Goal: Check status: Check status

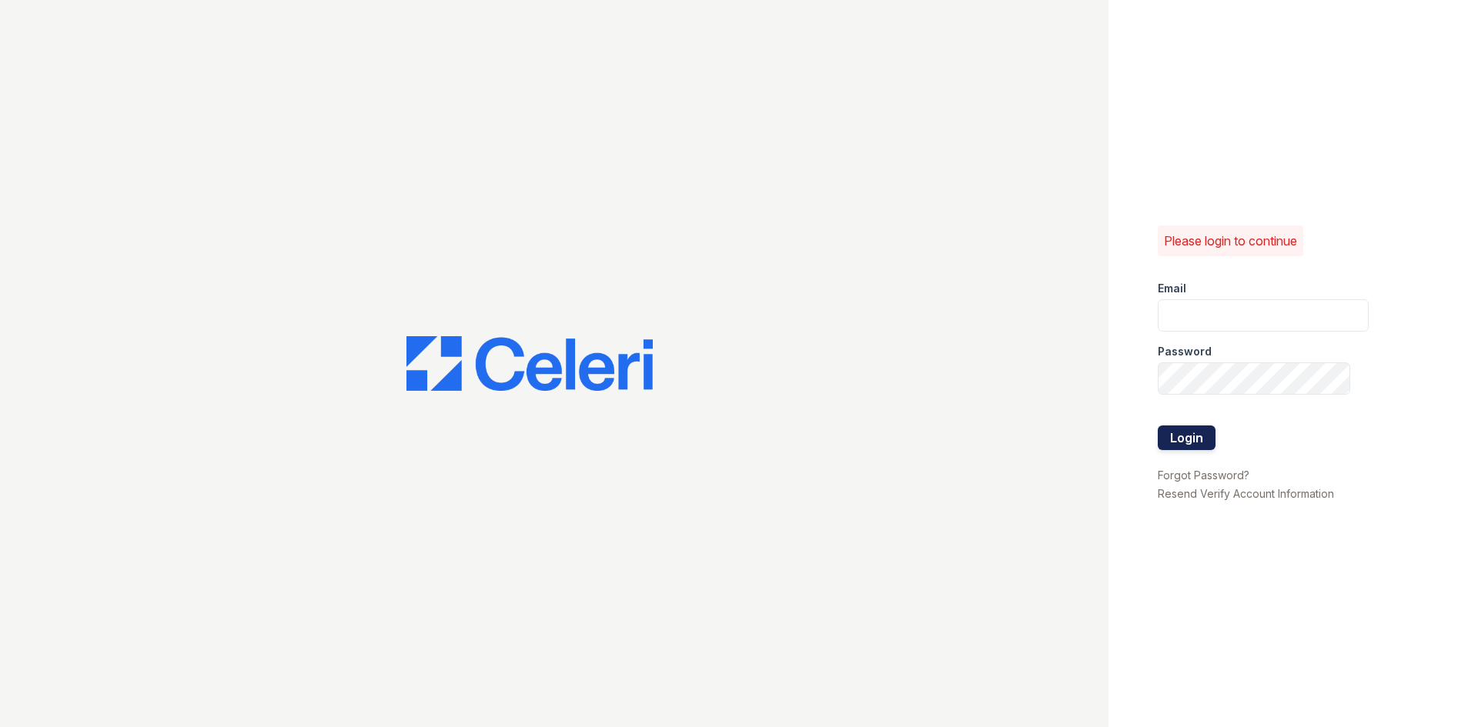
type input "[EMAIL_ADDRESS][DOMAIN_NAME]"
click at [1205, 434] on button "Login" at bounding box center [1186, 438] width 58 height 25
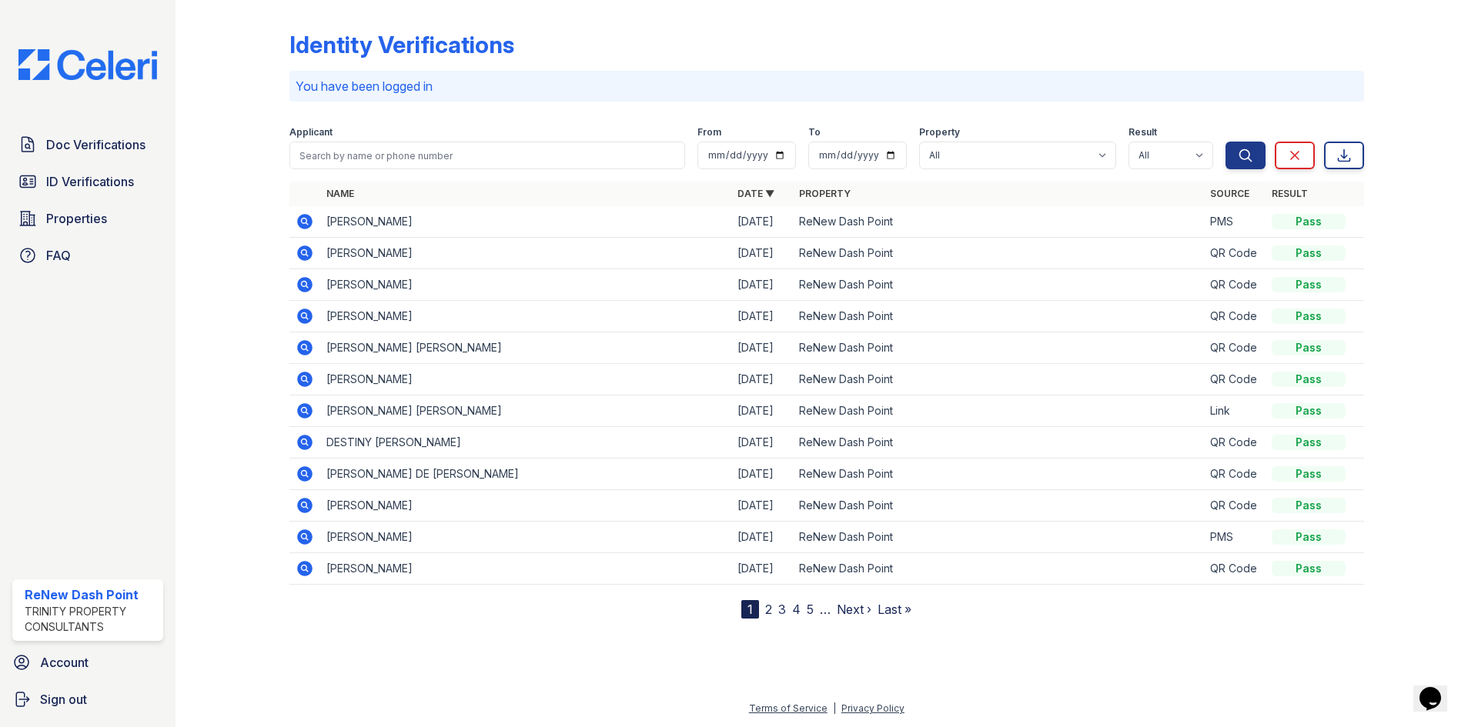
click at [302, 225] on icon at bounding box center [304, 221] width 15 height 15
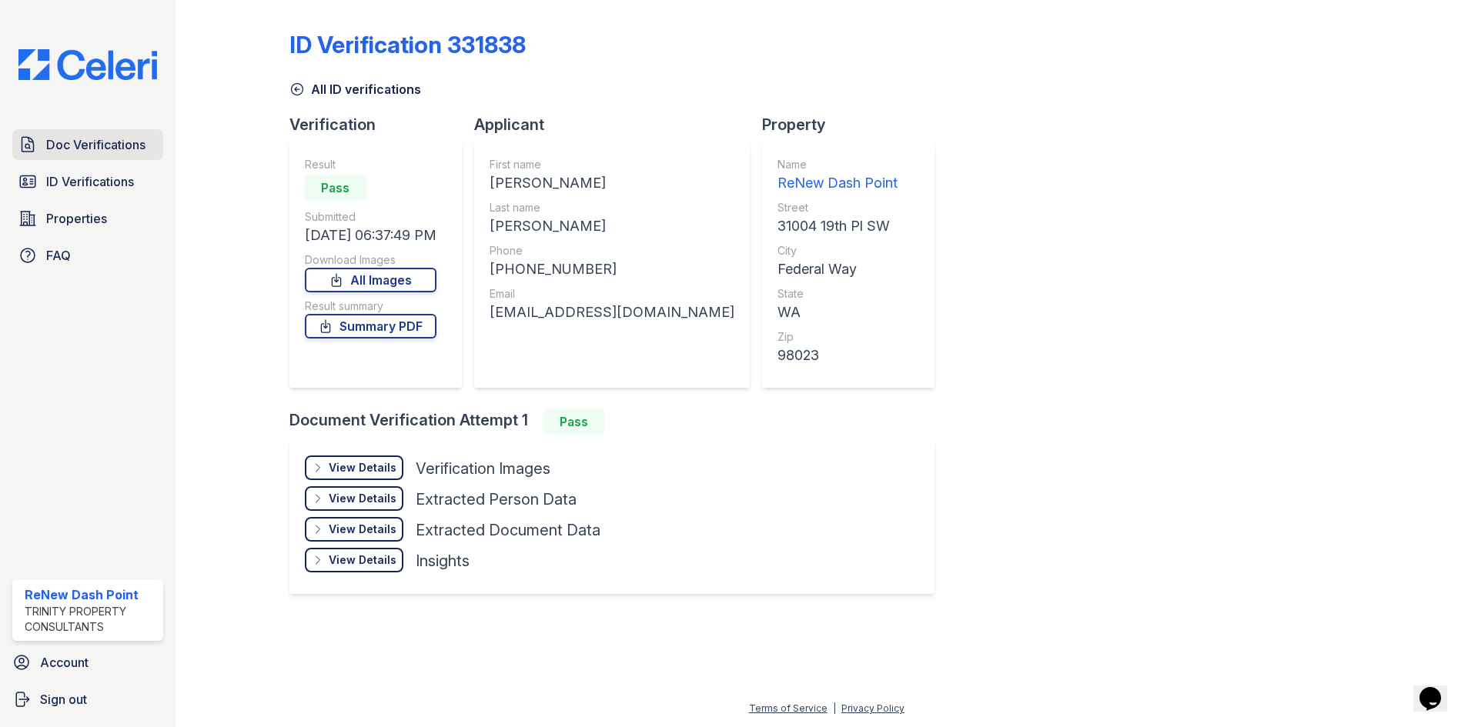
click at [119, 149] on span "Doc Verifications" at bounding box center [95, 144] width 99 height 18
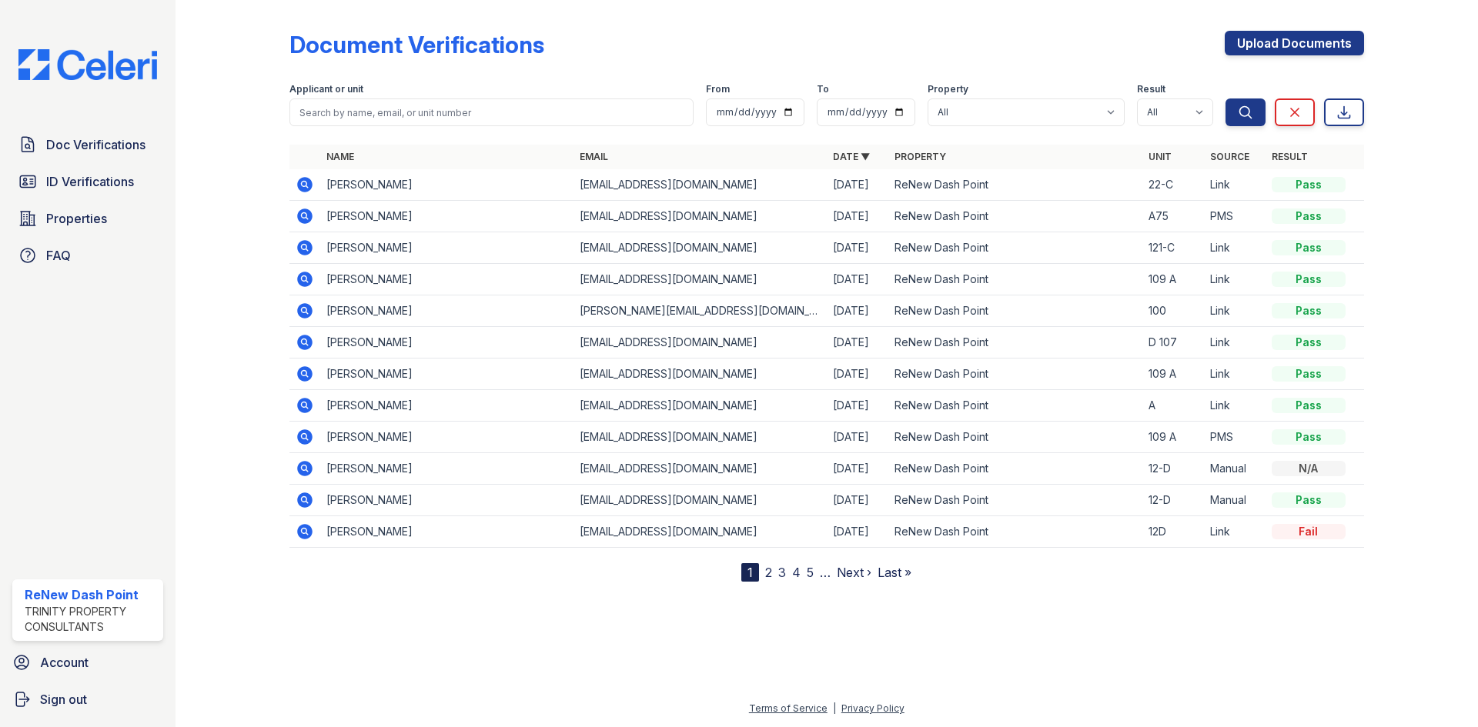
click at [297, 189] on icon at bounding box center [305, 184] width 18 height 18
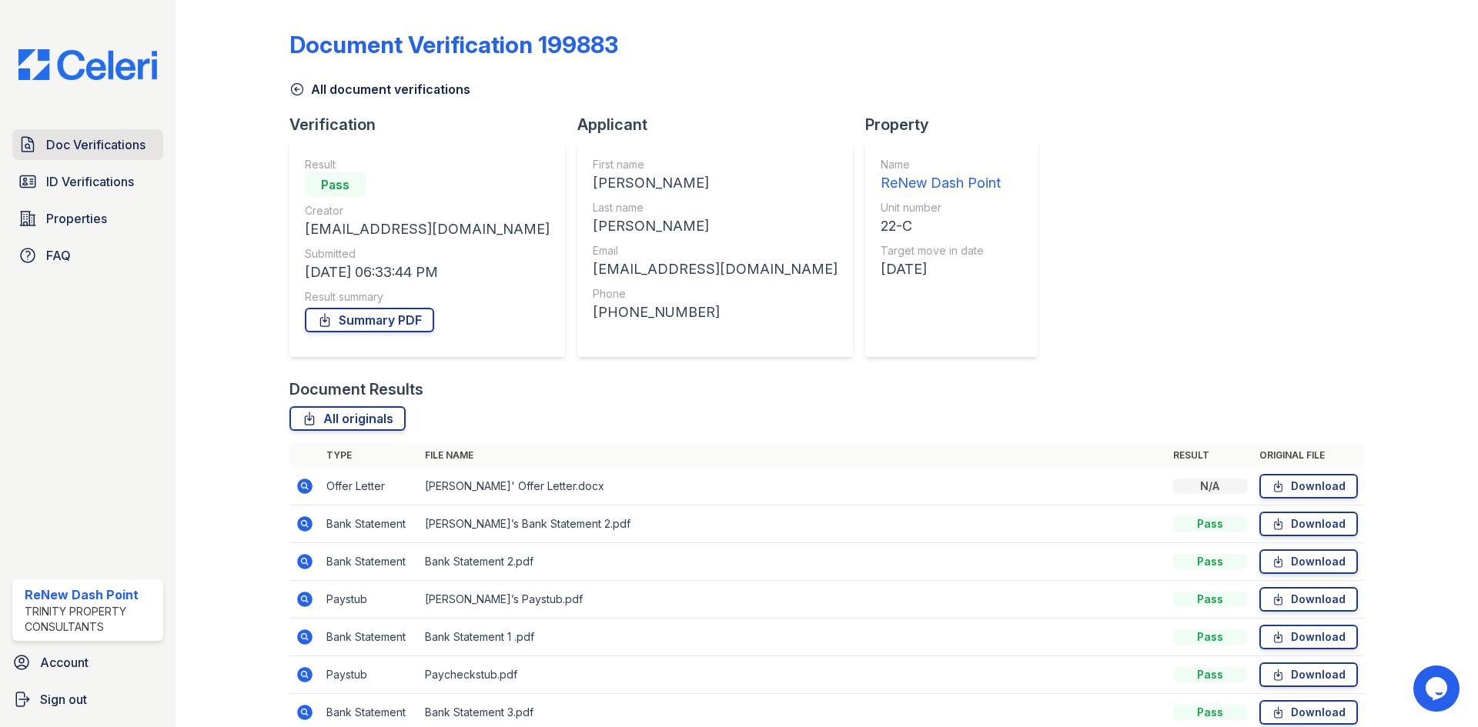
click at [72, 144] on span "Doc Verifications" at bounding box center [95, 144] width 99 height 18
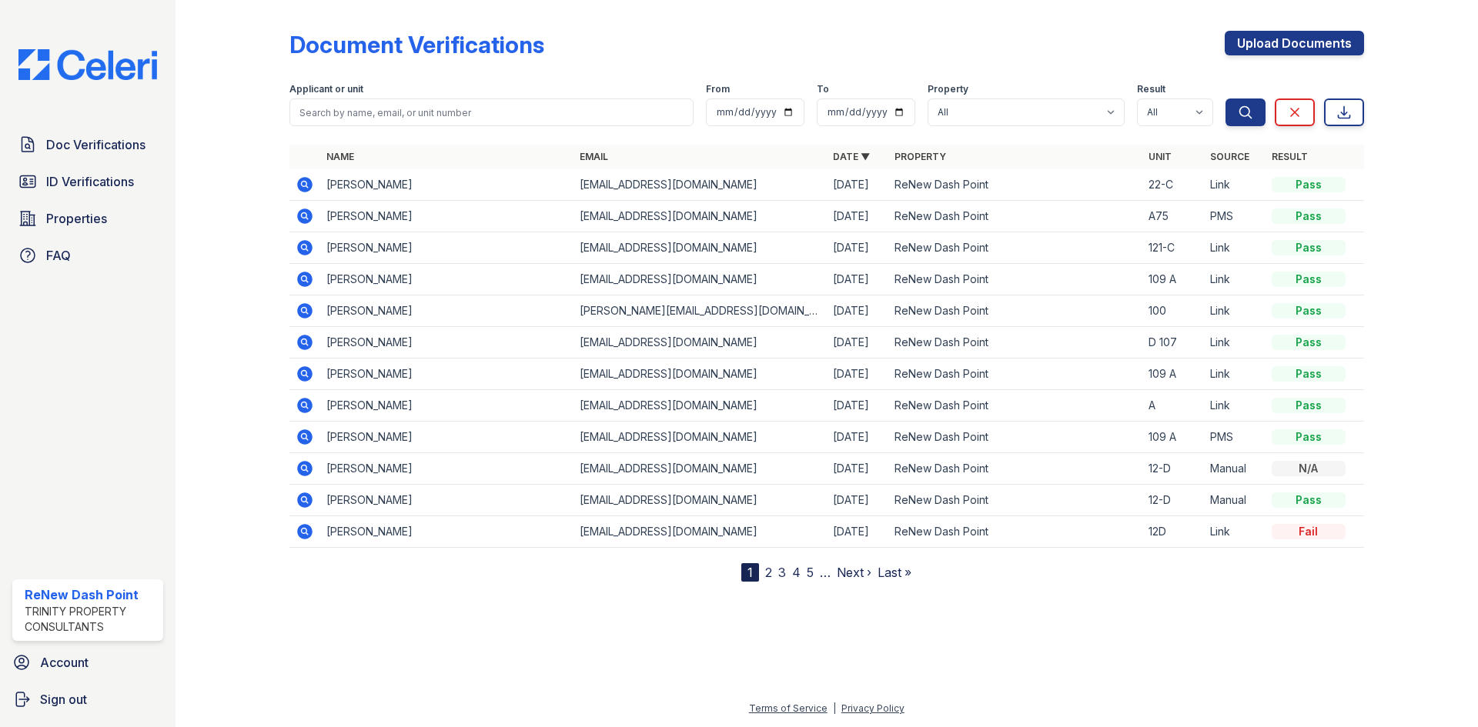
click at [289, 192] on td at bounding box center [304, 185] width 31 height 32
click at [299, 183] on icon at bounding box center [304, 184] width 15 height 15
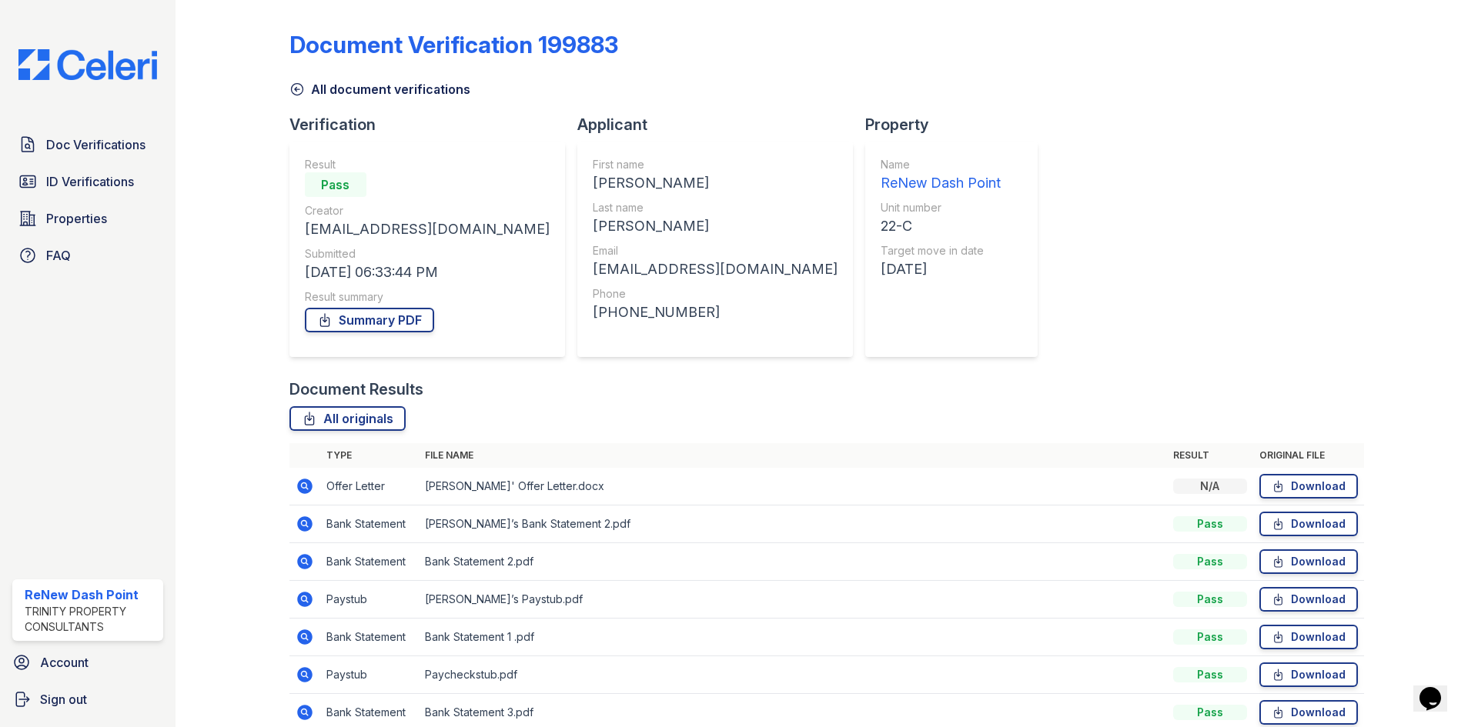
scroll to position [148, 0]
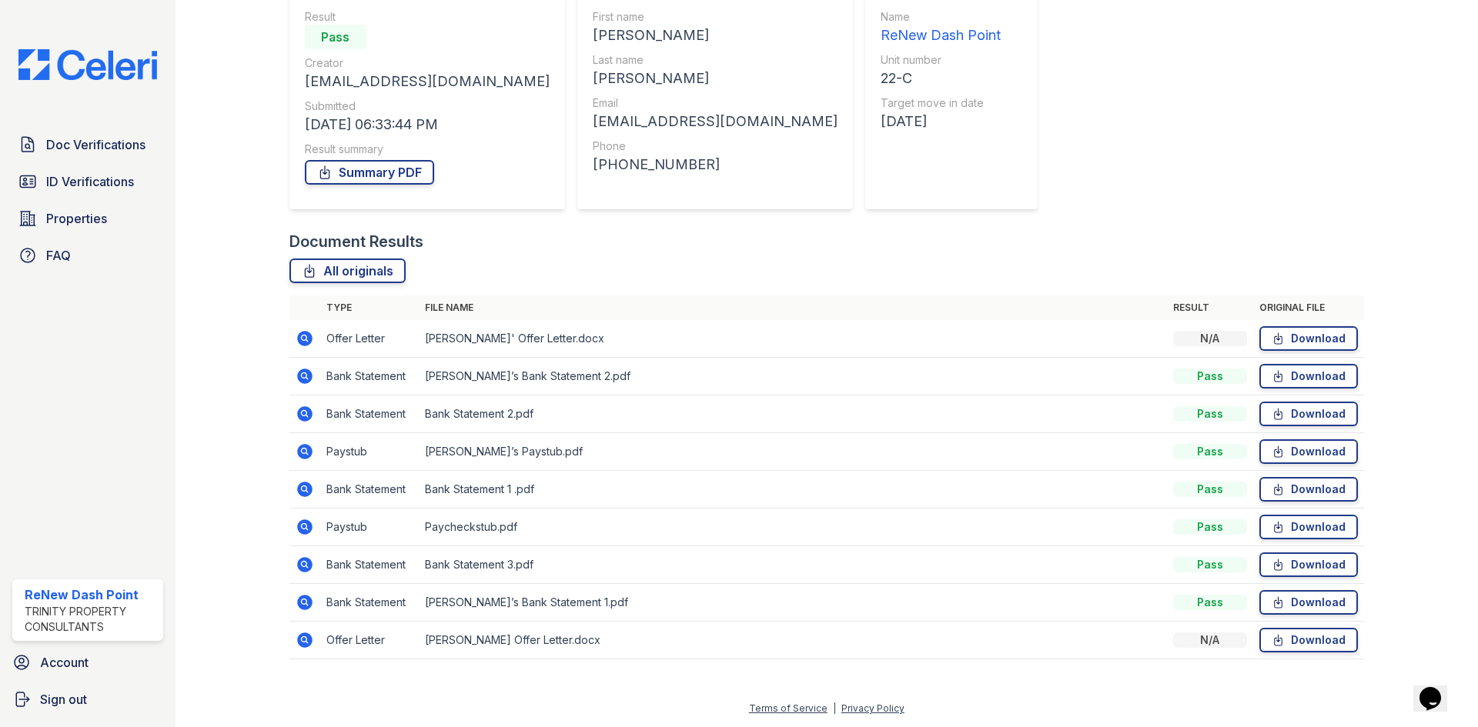
click at [300, 643] on icon at bounding box center [304, 640] width 15 height 15
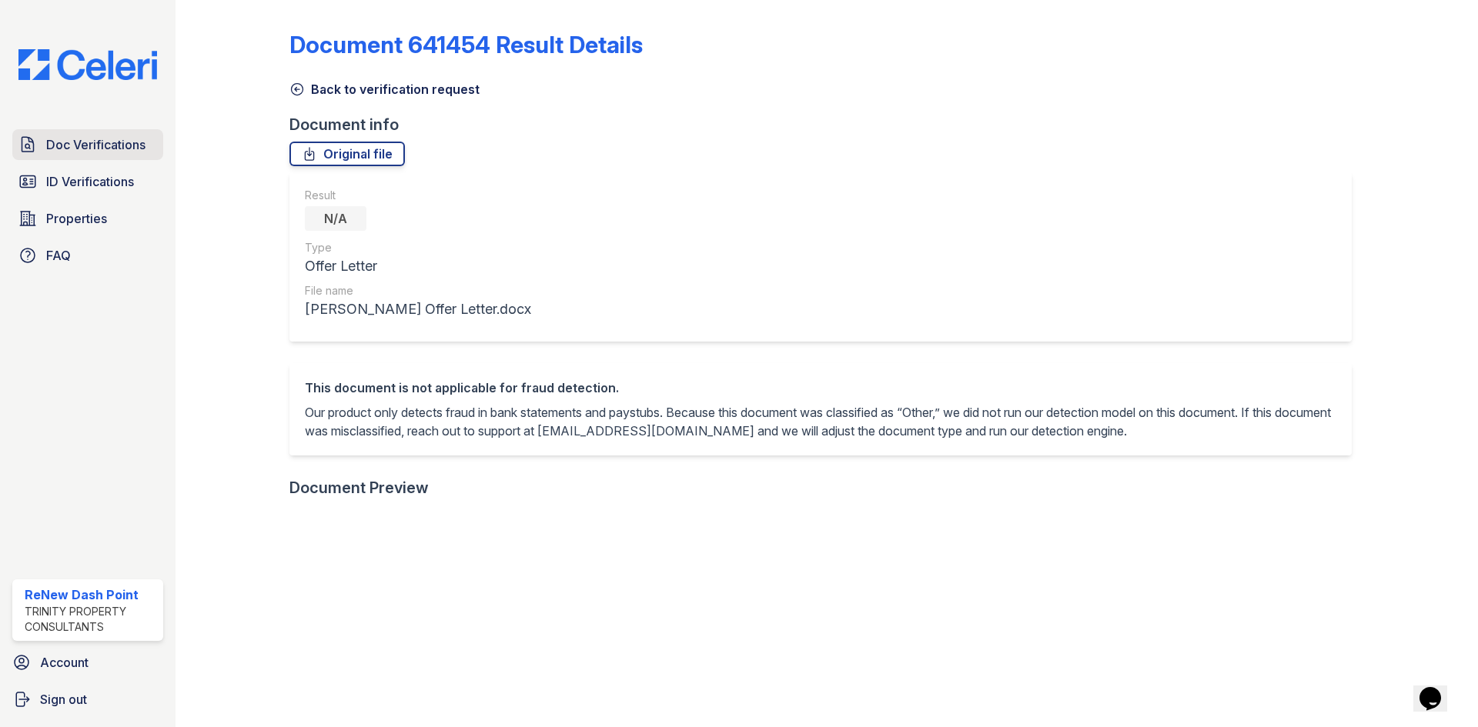
click at [74, 145] on span "Doc Verifications" at bounding box center [95, 144] width 99 height 18
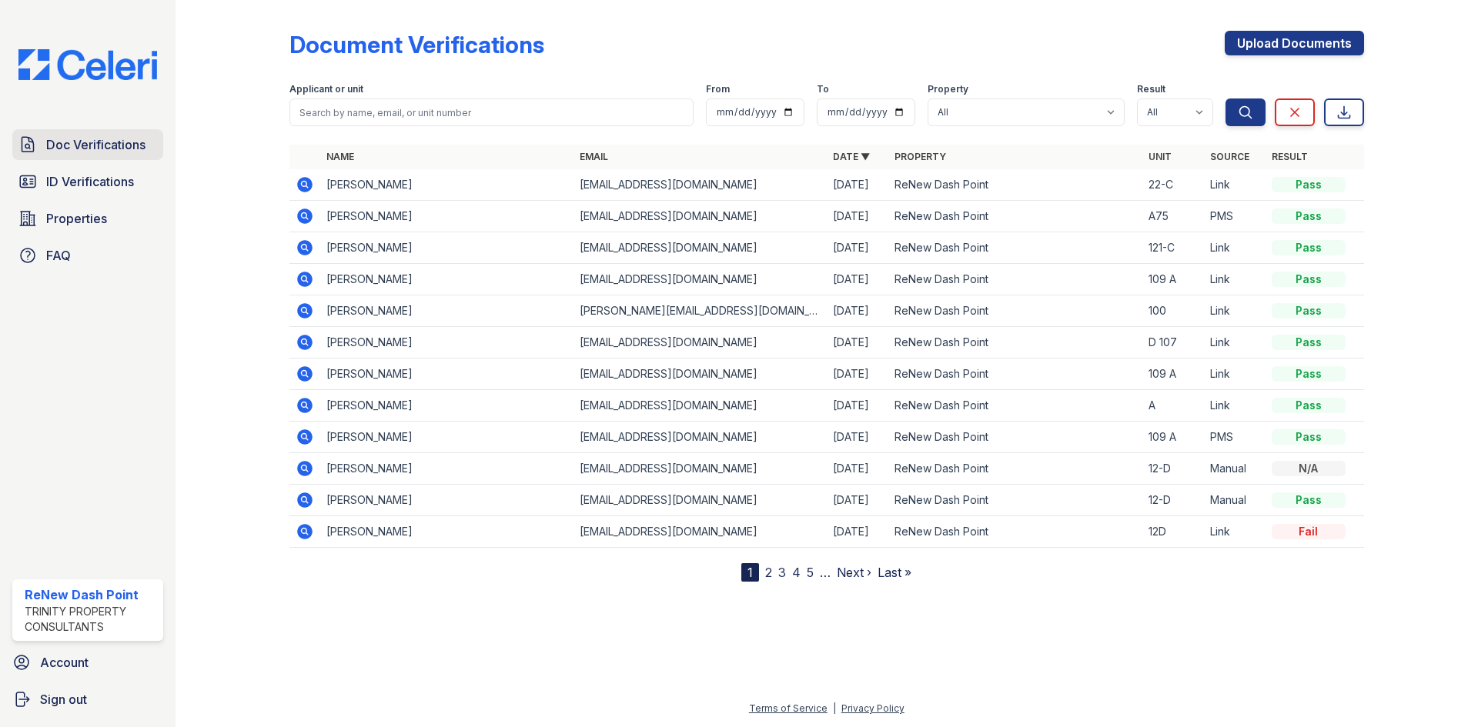
click at [136, 145] on span "Doc Verifications" at bounding box center [95, 144] width 99 height 18
click at [306, 188] on icon at bounding box center [304, 184] width 15 height 15
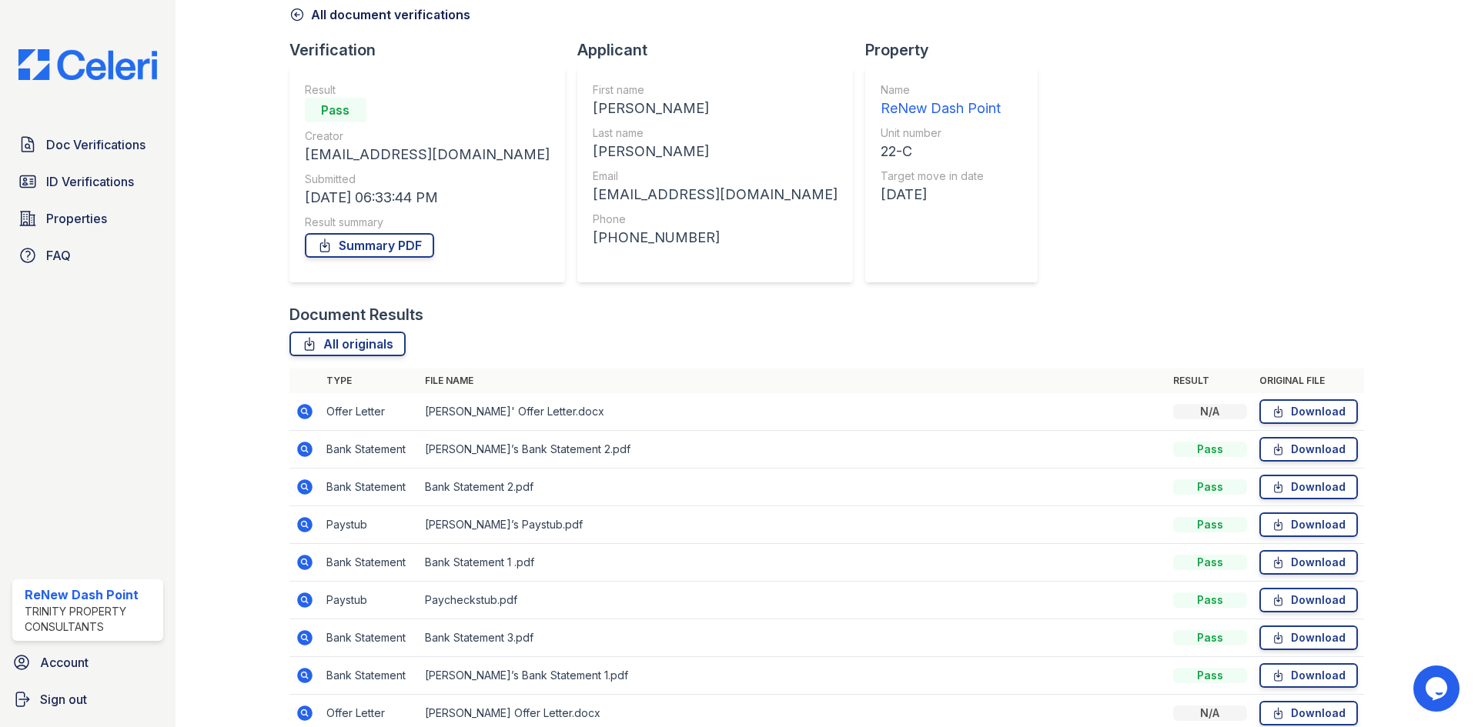
scroll to position [148, 0]
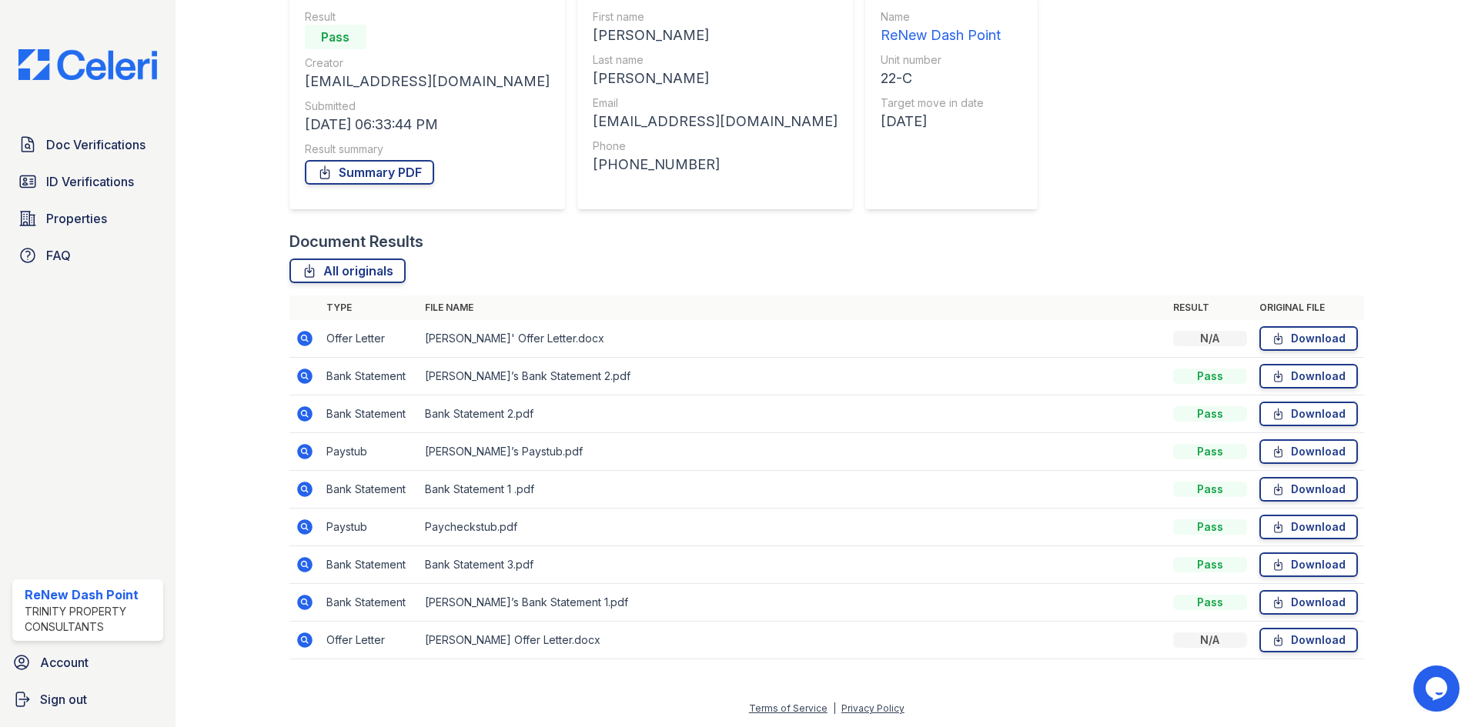
click at [306, 449] on icon at bounding box center [304, 451] width 15 height 15
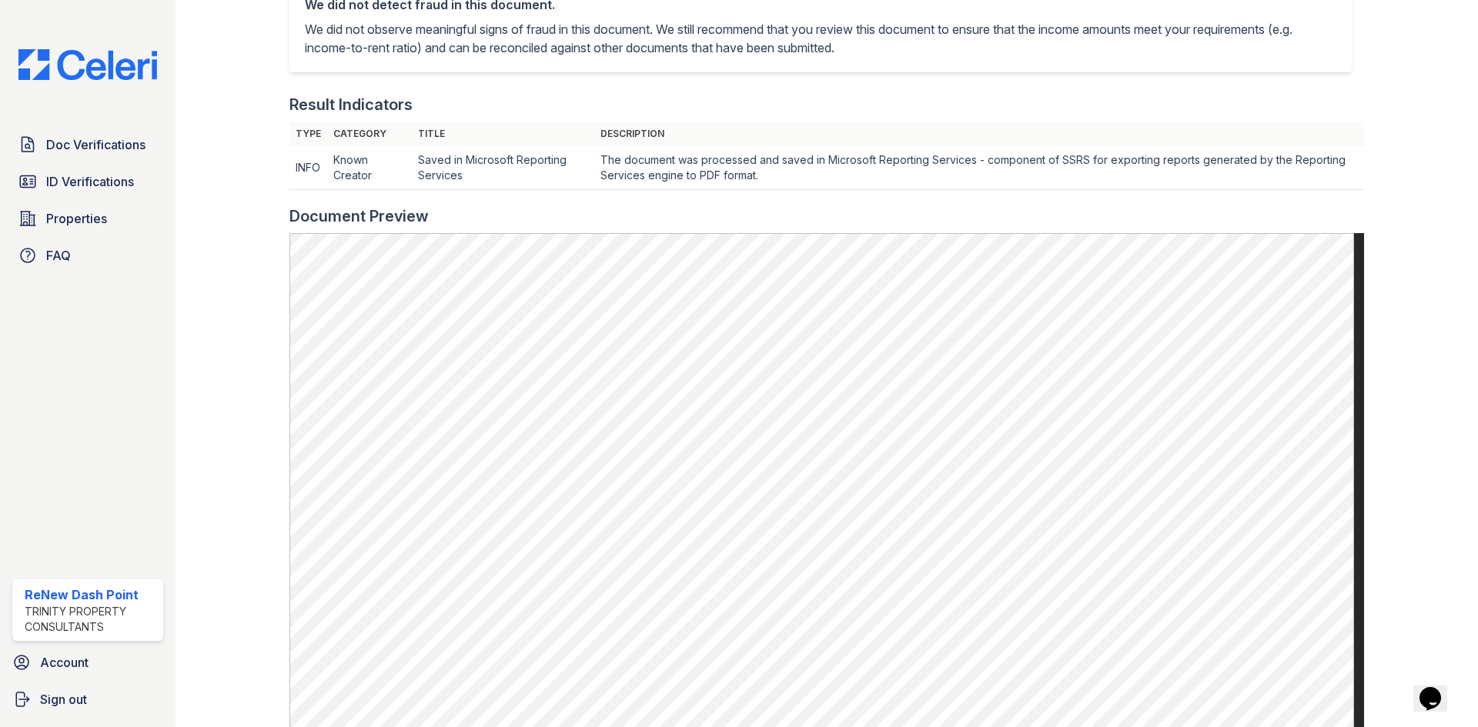
scroll to position [308, 0]
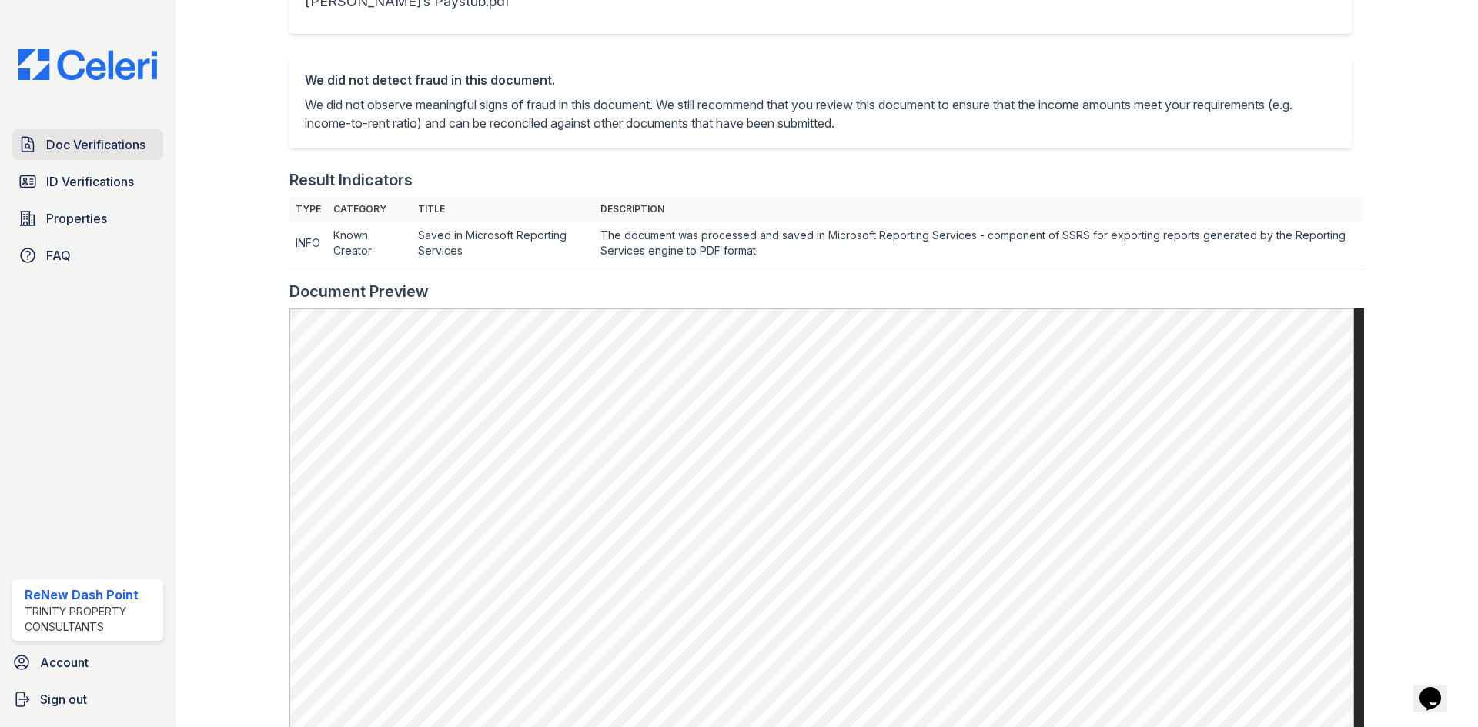
click at [88, 154] on span "Doc Verifications" at bounding box center [95, 144] width 99 height 18
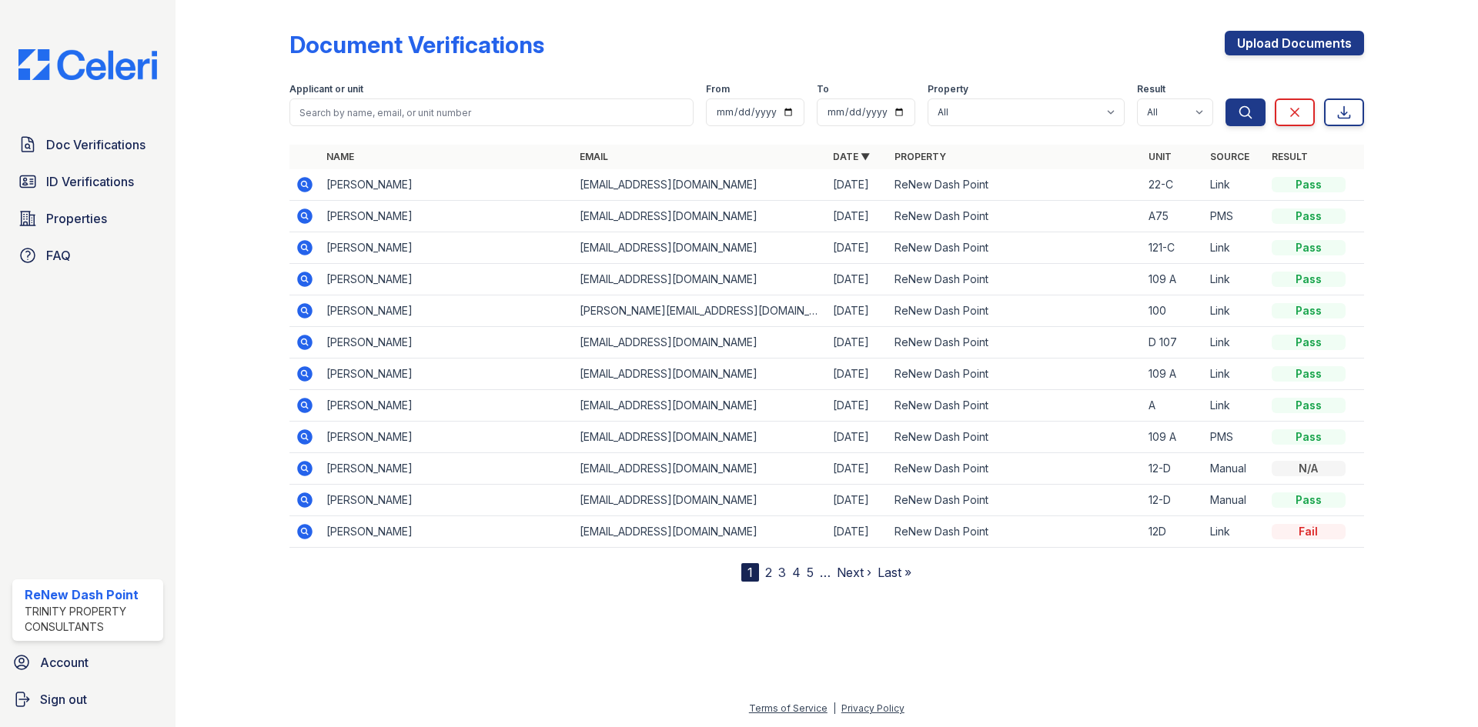
click at [302, 182] on icon at bounding box center [305, 184] width 18 height 18
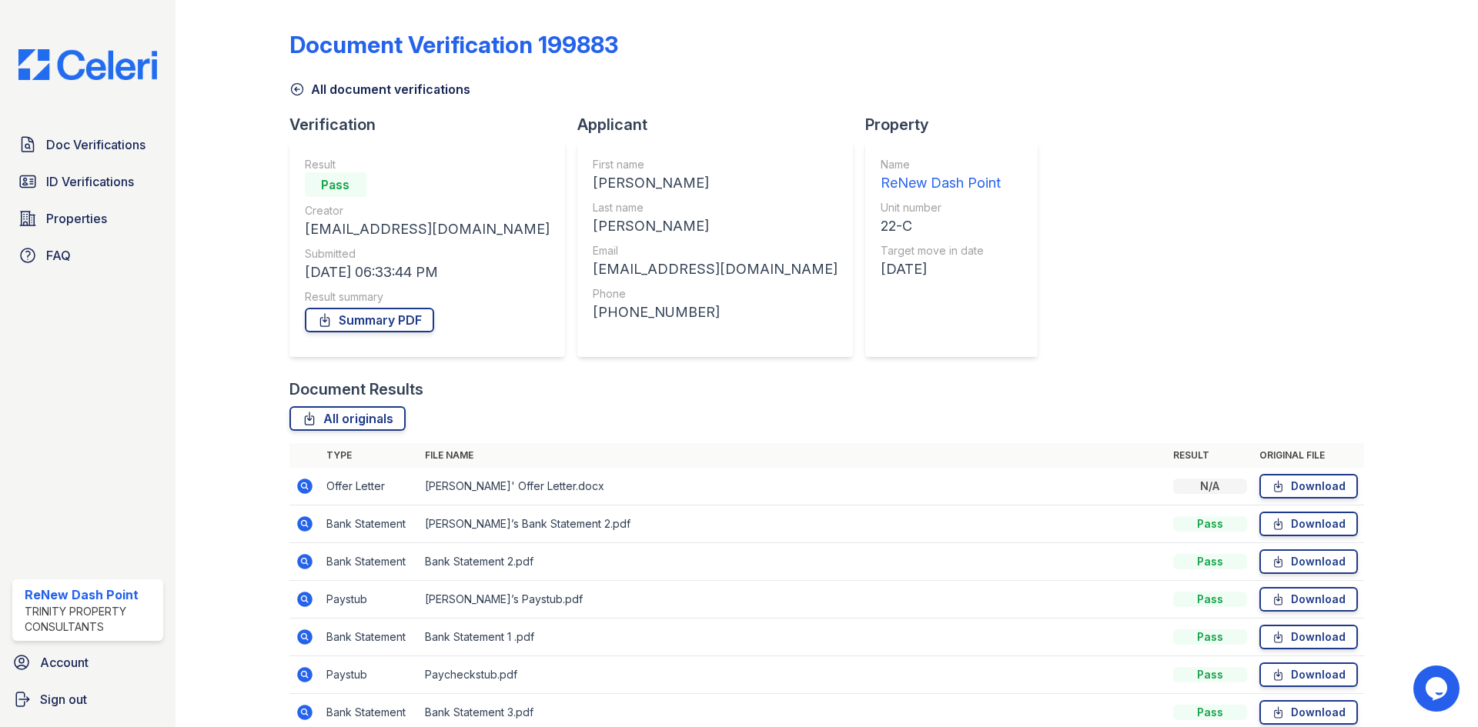
click at [306, 529] on icon at bounding box center [304, 523] width 15 height 15
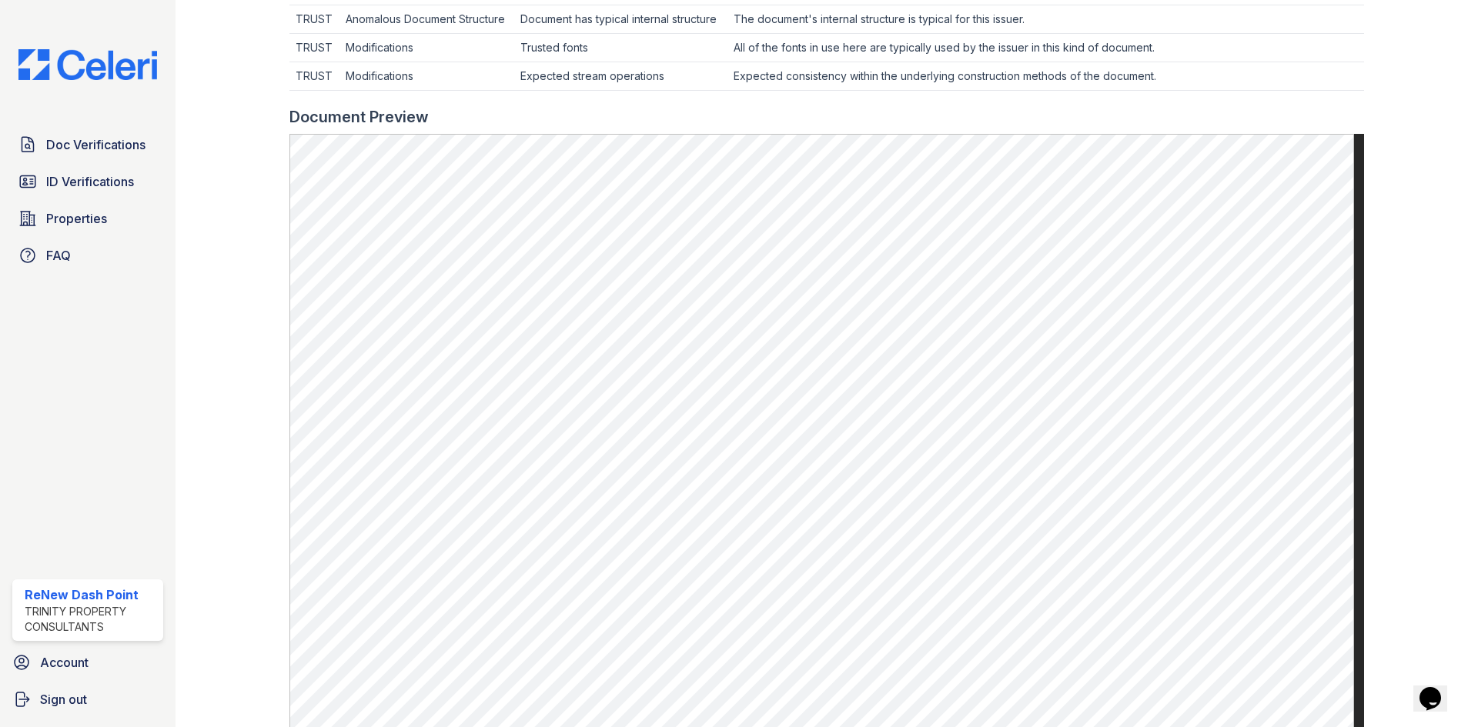
scroll to position [616, 0]
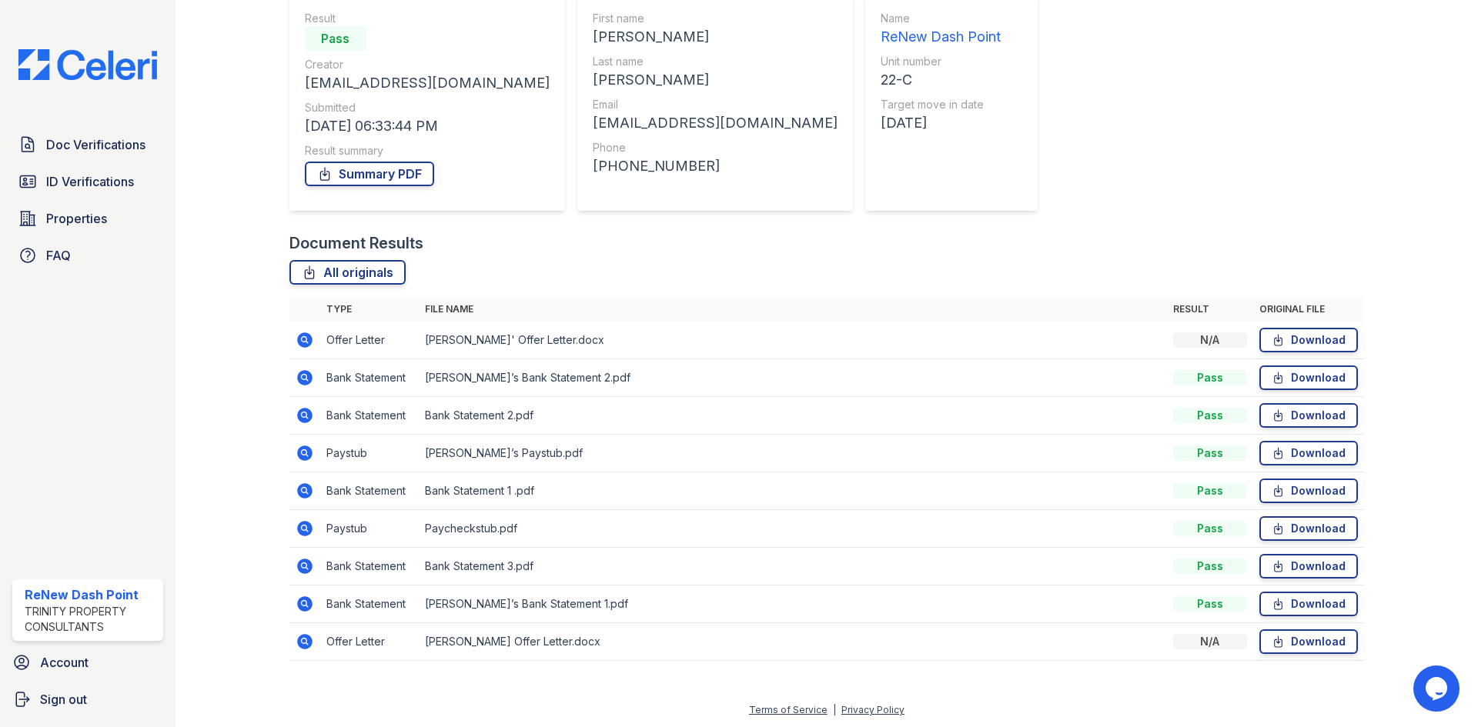
scroll to position [148, 0]
click at [305, 609] on icon at bounding box center [304, 602] width 15 height 15
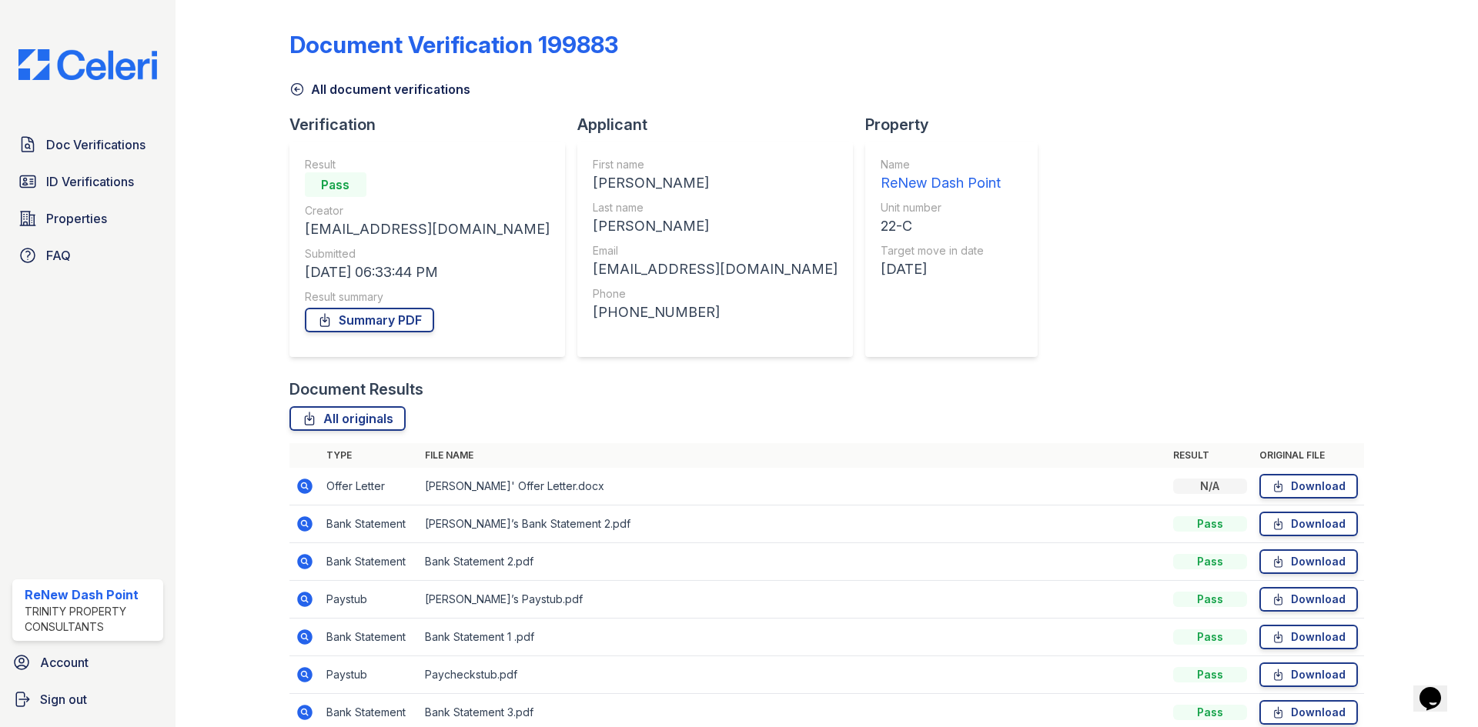
click at [302, 599] on icon at bounding box center [304, 598] width 4 height 4
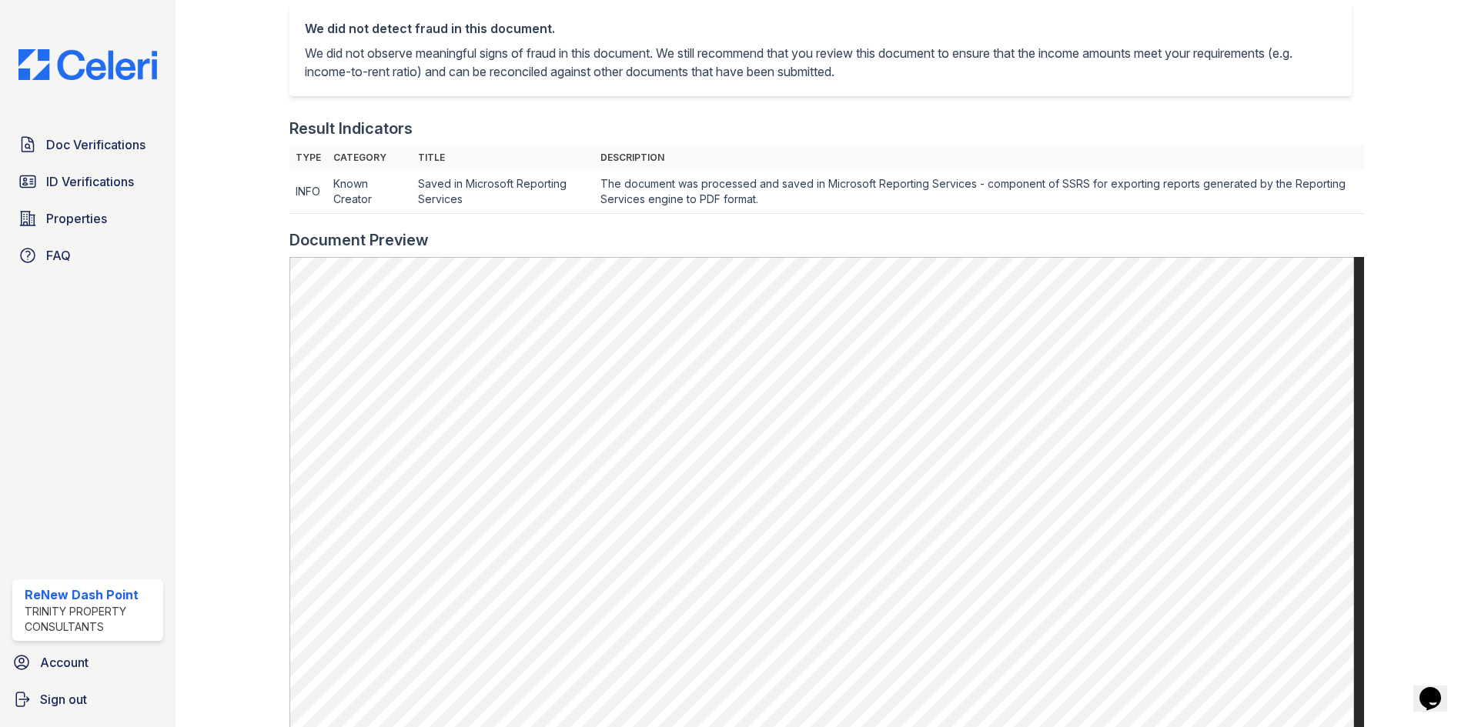
scroll to position [385, 0]
